Goal: Find specific page/section: Find specific page/section

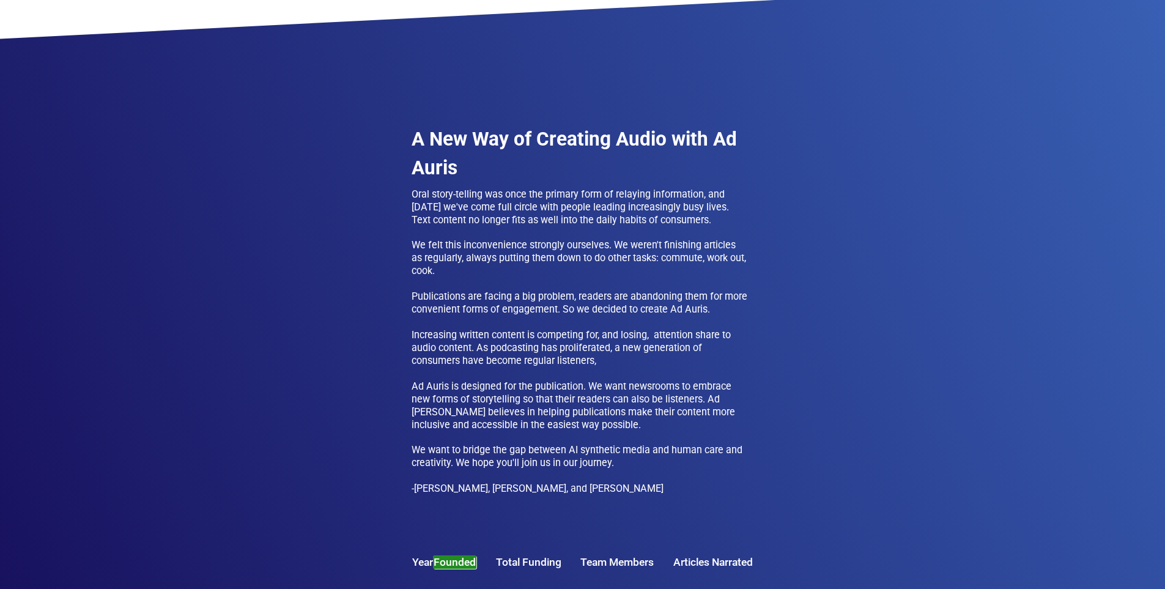
scroll to position [474, 0]
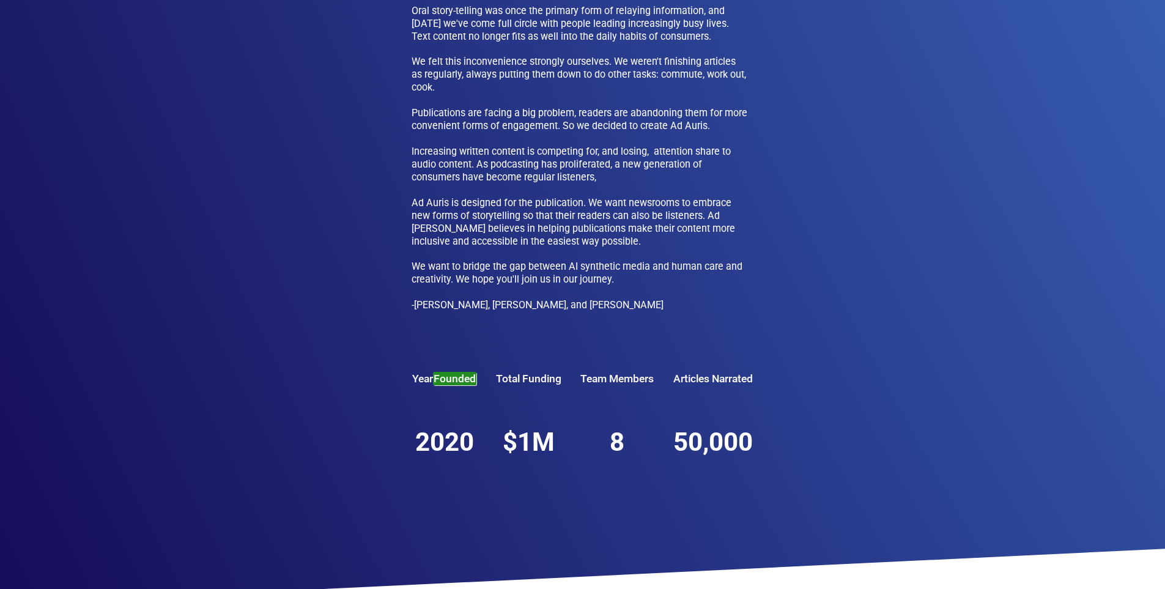
click at [608, 385] on div "Team Members" at bounding box center [617, 378] width 75 height 17
click at [608, 378] on div "Team Members" at bounding box center [617, 378] width 75 height 17
click at [594, 380] on div "Team Members" at bounding box center [617, 378] width 75 height 17
click at [638, 380] on div "Team Members" at bounding box center [617, 378] width 75 height 17
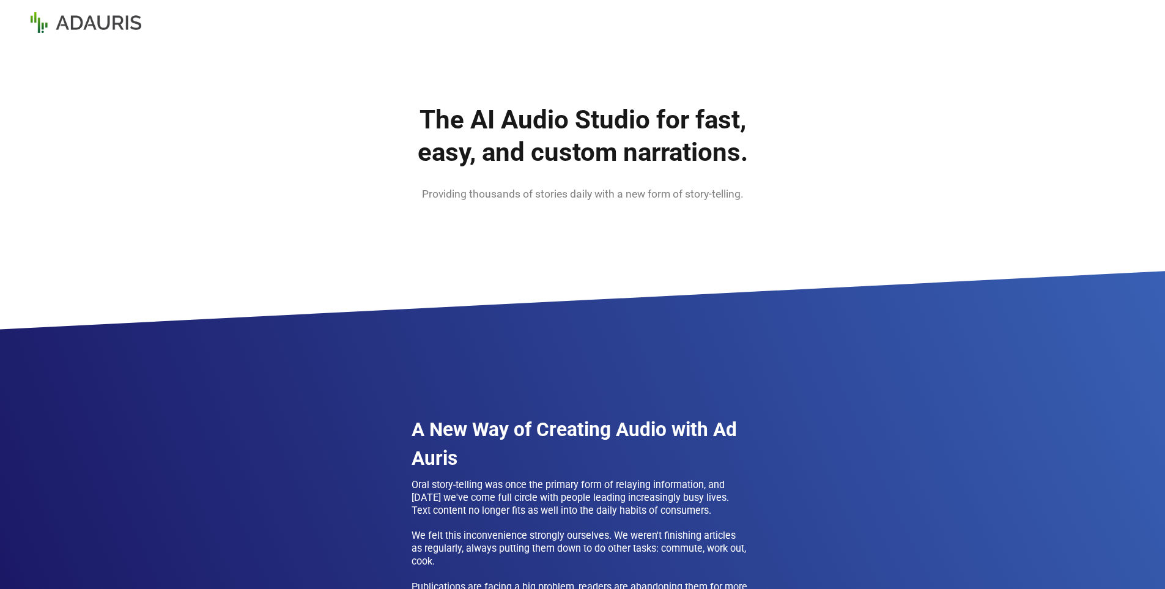
scroll to position [484, 0]
